Goal: Task Accomplishment & Management: Use online tool/utility

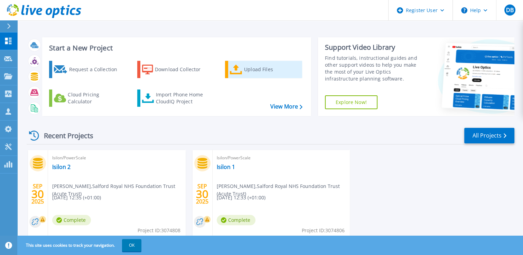
click at [249, 73] on div "Upload Files" at bounding box center [271, 70] width 55 height 14
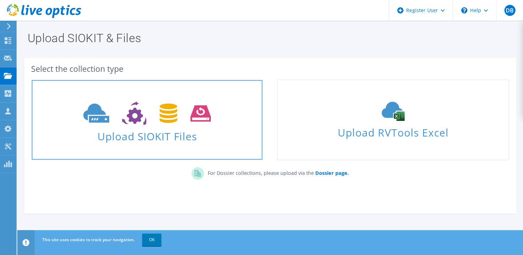
click at [138, 134] on span "Upload SIOKIT Files" at bounding box center [147, 134] width 231 height 15
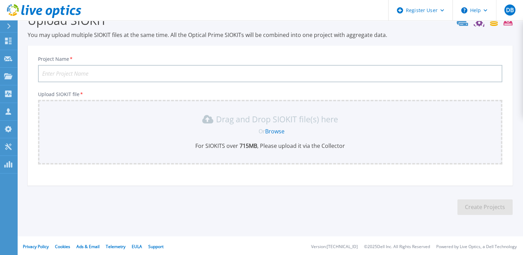
scroll to position [19, 0]
click at [76, 73] on input "Project Name *" at bounding box center [270, 72] width 465 height 17
type input "Rolls Royce PowerScale"
click at [272, 129] on link "Browse" at bounding box center [274, 131] width 19 height 8
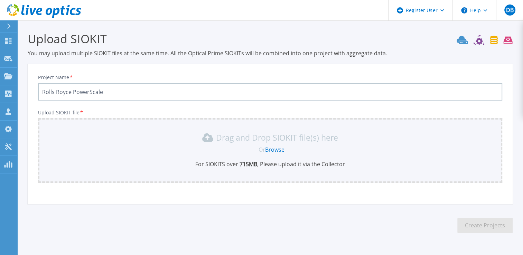
click at [509, 38] on icon at bounding box center [485, 40] width 56 height 10
click at [6, 40] on icon at bounding box center [8, 41] width 7 height 7
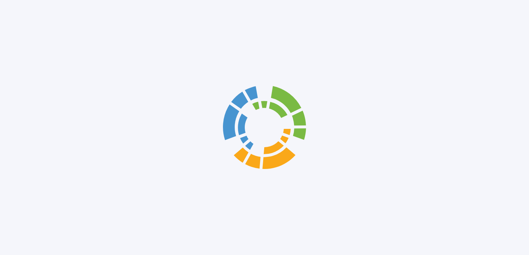
click at [22, 43] on div at bounding box center [264, 127] width 529 height 255
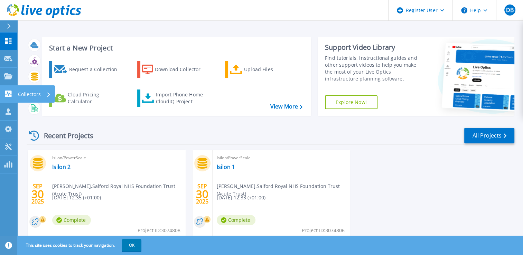
click at [7, 96] on icon at bounding box center [8, 94] width 7 height 7
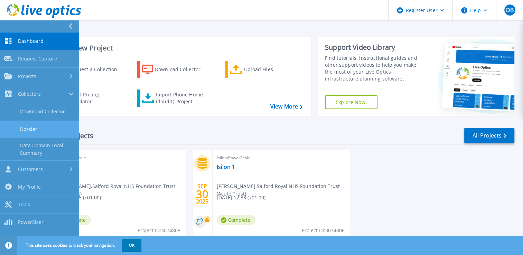
click at [35, 124] on link "Dossier" at bounding box center [39, 130] width 79 height 18
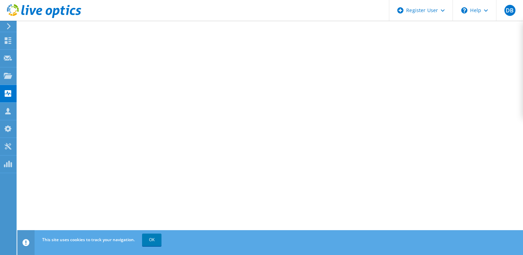
click at [209, 236] on div "This site uses cookies to track your navigation. OK" at bounding box center [282, 239] width 485 height 19
click at [157, 241] on link "OK" at bounding box center [151, 240] width 19 height 12
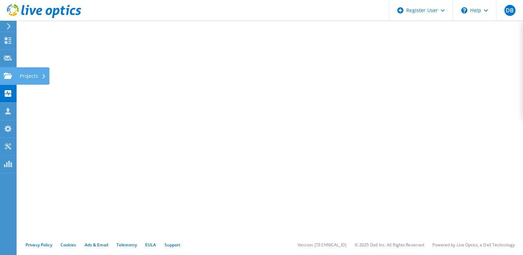
click at [5, 73] on icon at bounding box center [8, 76] width 8 height 7
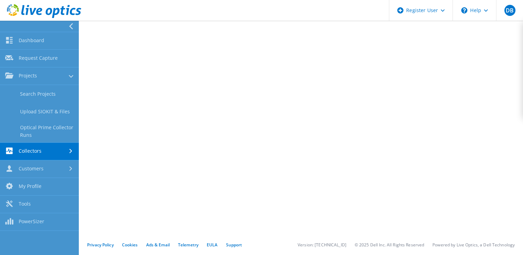
click at [39, 149] on link "Collectors" at bounding box center [39, 152] width 79 height 18
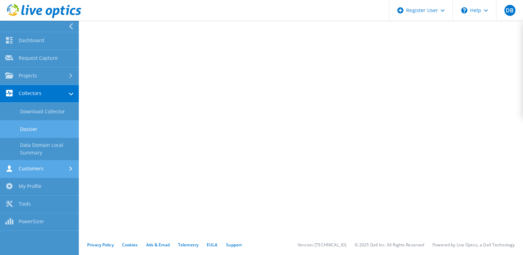
click at [42, 170] on link "Customers" at bounding box center [39, 170] width 79 height 18
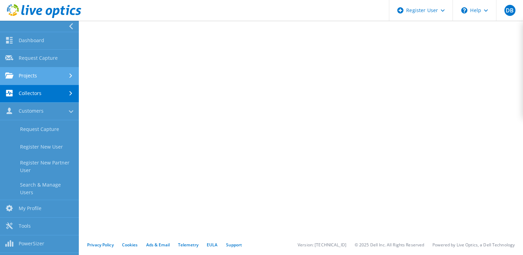
click at [41, 76] on link "Projects" at bounding box center [39, 76] width 79 height 18
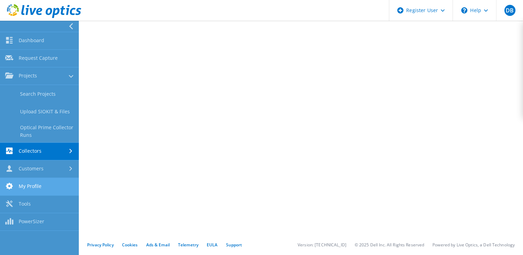
click at [29, 180] on link "My Profile" at bounding box center [39, 187] width 79 height 18
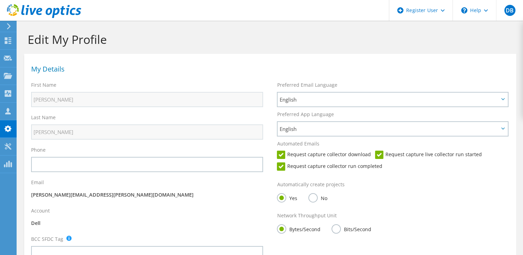
scroll to position [183, 0]
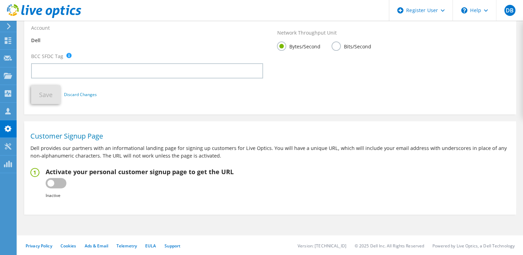
click at [340, 198] on fieldset "Activate your personal customer signup page to get the URL Inactive Active Fail…" at bounding box center [270, 183] width 480 height 31
click at [34, 75] on div "Projects" at bounding box center [32, 75] width 33 height 17
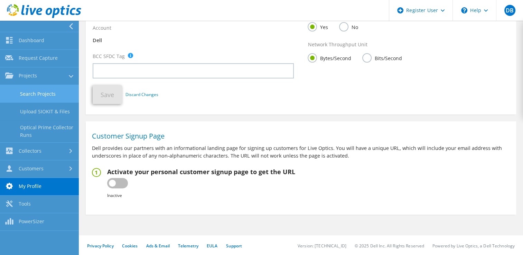
click at [31, 96] on link "Search Projects" at bounding box center [39, 94] width 79 height 18
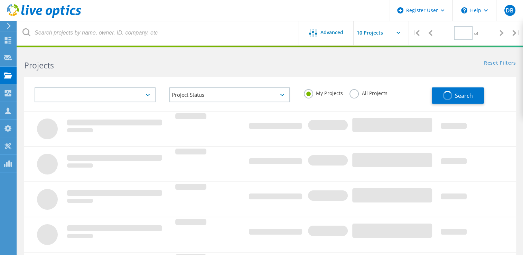
type input "1"
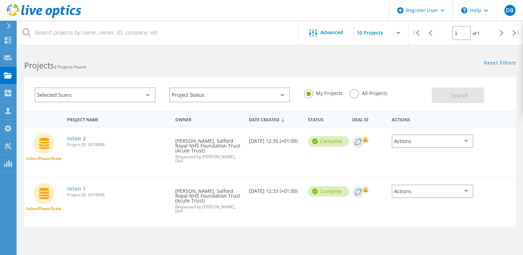
click at [375, 29] on input "text" at bounding box center [388, 33] width 69 height 24
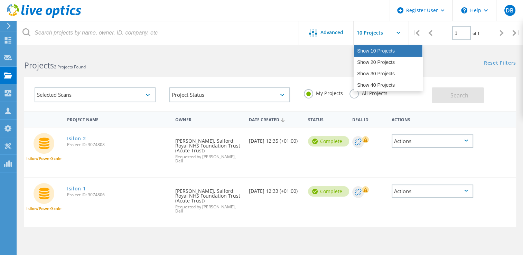
click at [377, 50] on div "Show 10 Projects" at bounding box center [388, 50] width 68 height 11
type input "Show 10 Projects"
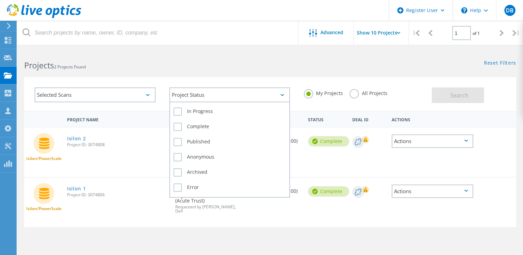
click at [278, 95] on div "Project Status" at bounding box center [229, 95] width 121 height 15
click at [177, 111] on label "In Progress" at bounding box center [230, 112] width 113 height 8
click at [0, 0] on input "In Progress" at bounding box center [0, 0] width 0 height 0
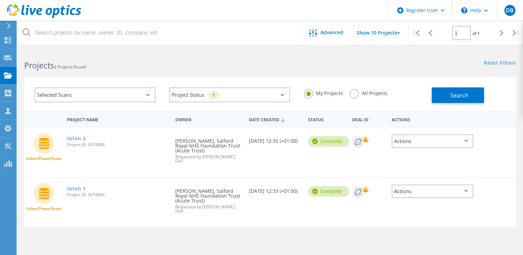
click at [353, 92] on label "All Projects" at bounding box center [369, 92] width 38 height 7
click at [0, 0] on input "All Projects" at bounding box center [0, 0] width 0 height 0
click at [307, 94] on label "My Projects" at bounding box center [323, 92] width 39 height 7
click at [0, 0] on input "My Projects" at bounding box center [0, 0] width 0 height 0
click at [91, 85] on div "Selected Scans" at bounding box center [95, 95] width 135 height 29
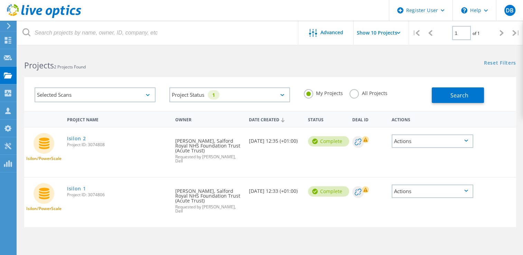
click at [93, 93] on div "Selected Scans" at bounding box center [95, 95] width 121 height 15
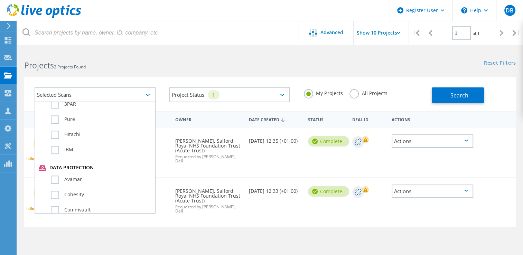
scroll to position [477, 0]
click at [54, 206] on label "Dossier" at bounding box center [101, 210] width 101 height 8
click at [0, 0] on input "Dossier" at bounding box center [0, 0] width 0 height 0
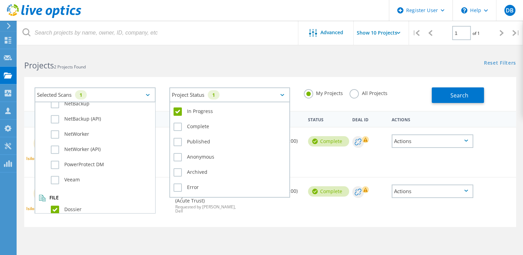
click at [278, 98] on div "Project Status 1" at bounding box center [229, 95] width 121 height 15
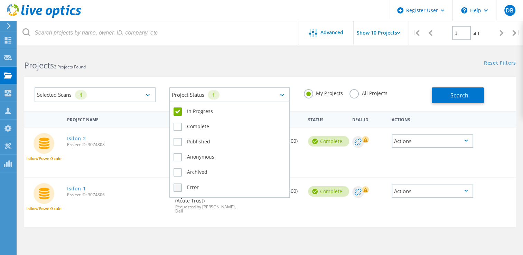
click at [179, 185] on label "Error" at bounding box center [230, 188] width 113 height 8
click at [0, 0] on input "Error" at bounding box center [0, 0] width 0 height 0
click at [176, 168] on label "Archived" at bounding box center [230, 172] width 113 height 8
click at [0, 0] on input "Archived" at bounding box center [0, 0] width 0 height 0
click at [176, 153] on label "Anonymous" at bounding box center [230, 157] width 113 height 8
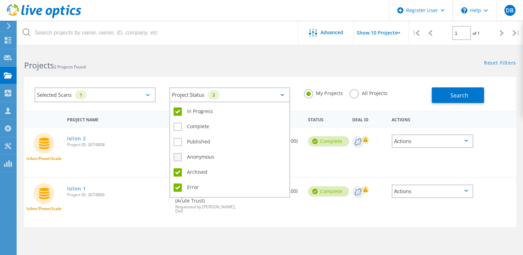
click at [0, 0] on input "Anonymous" at bounding box center [0, 0] width 0 height 0
click at [179, 132] on div "Complete" at bounding box center [230, 128] width 113 height 15
click at [178, 127] on label "Complete" at bounding box center [230, 127] width 113 height 8
click at [0, 0] on input "Complete" at bounding box center [0, 0] width 0 height 0
click at [178, 142] on label "Published" at bounding box center [230, 142] width 113 height 8
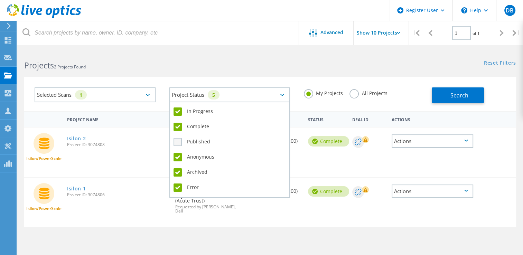
click at [0, 0] on input "Published" at bounding box center [0, 0] width 0 height 0
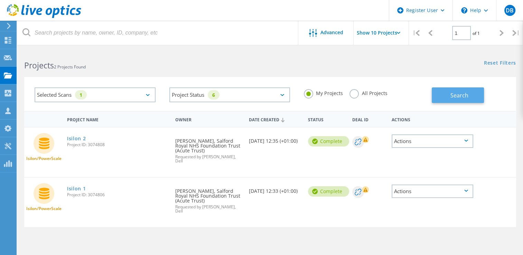
click at [461, 91] on button "Search" at bounding box center [458, 96] width 52 height 16
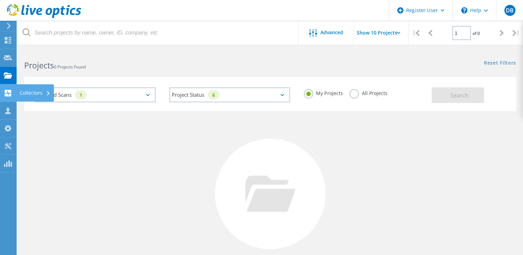
click at [11, 92] on use at bounding box center [8, 93] width 7 height 7
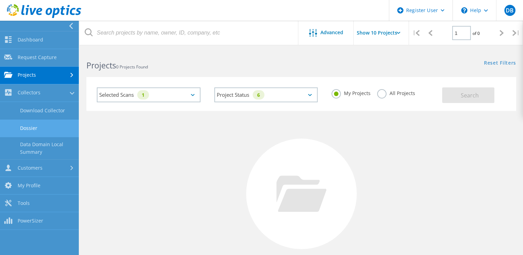
click at [32, 130] on link "Dossier" at bounding box center [39, 129] width 79 height 18
